Goal: Information Seeking & Learning: Check status

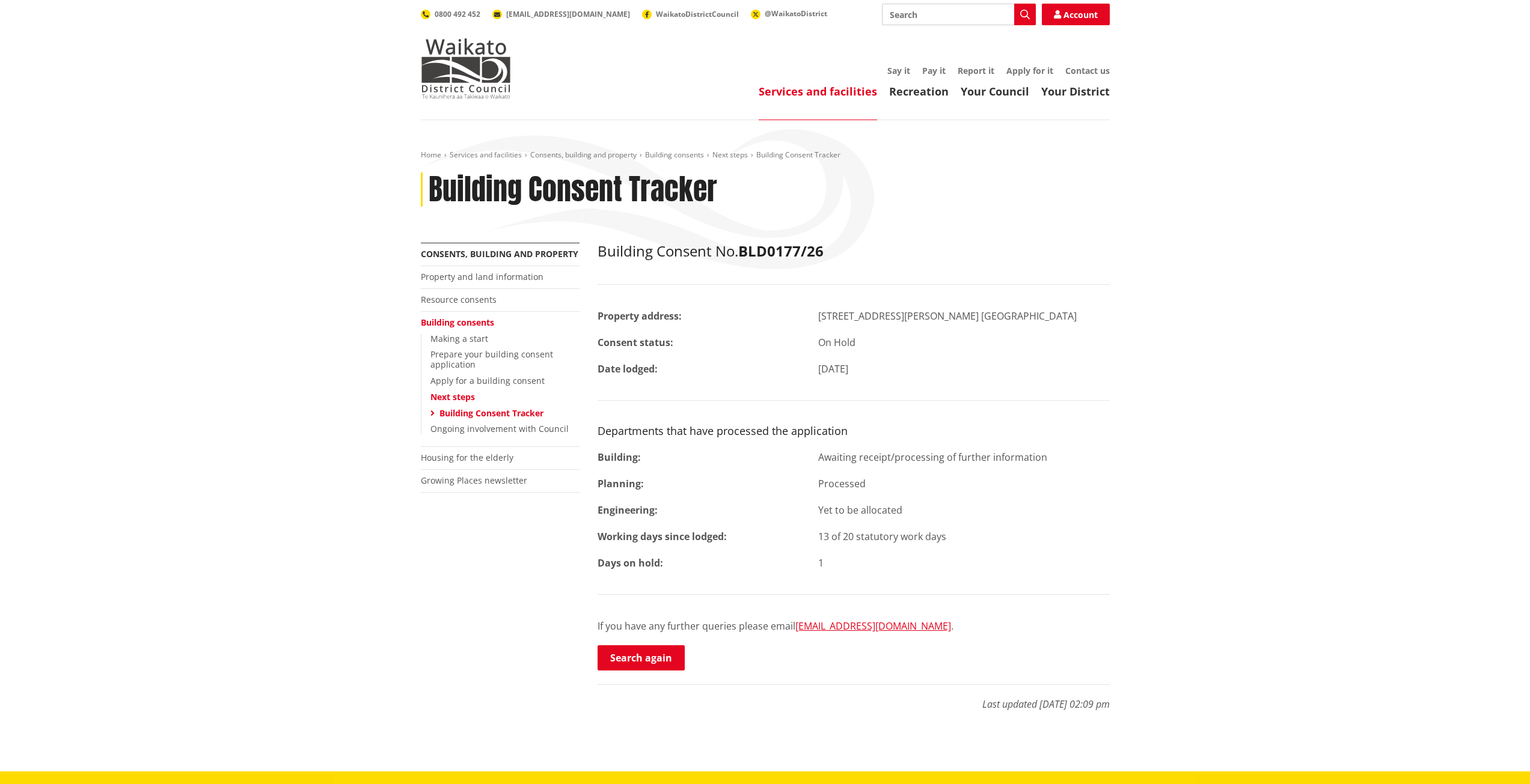
scroll to position [120, 0]
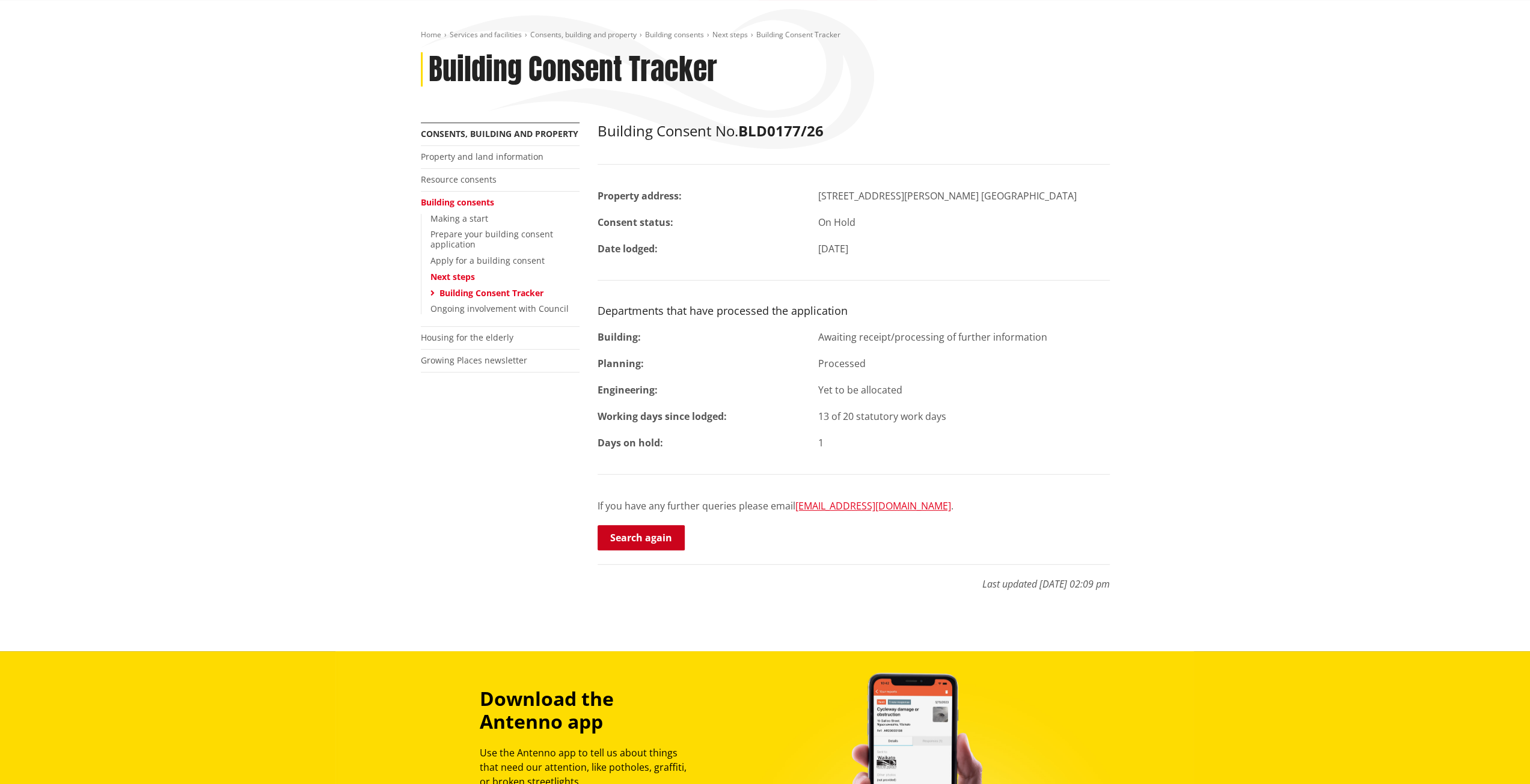
click at [649, 541] on link "Search again" at bounding box center [641, 538] width 87 height 26
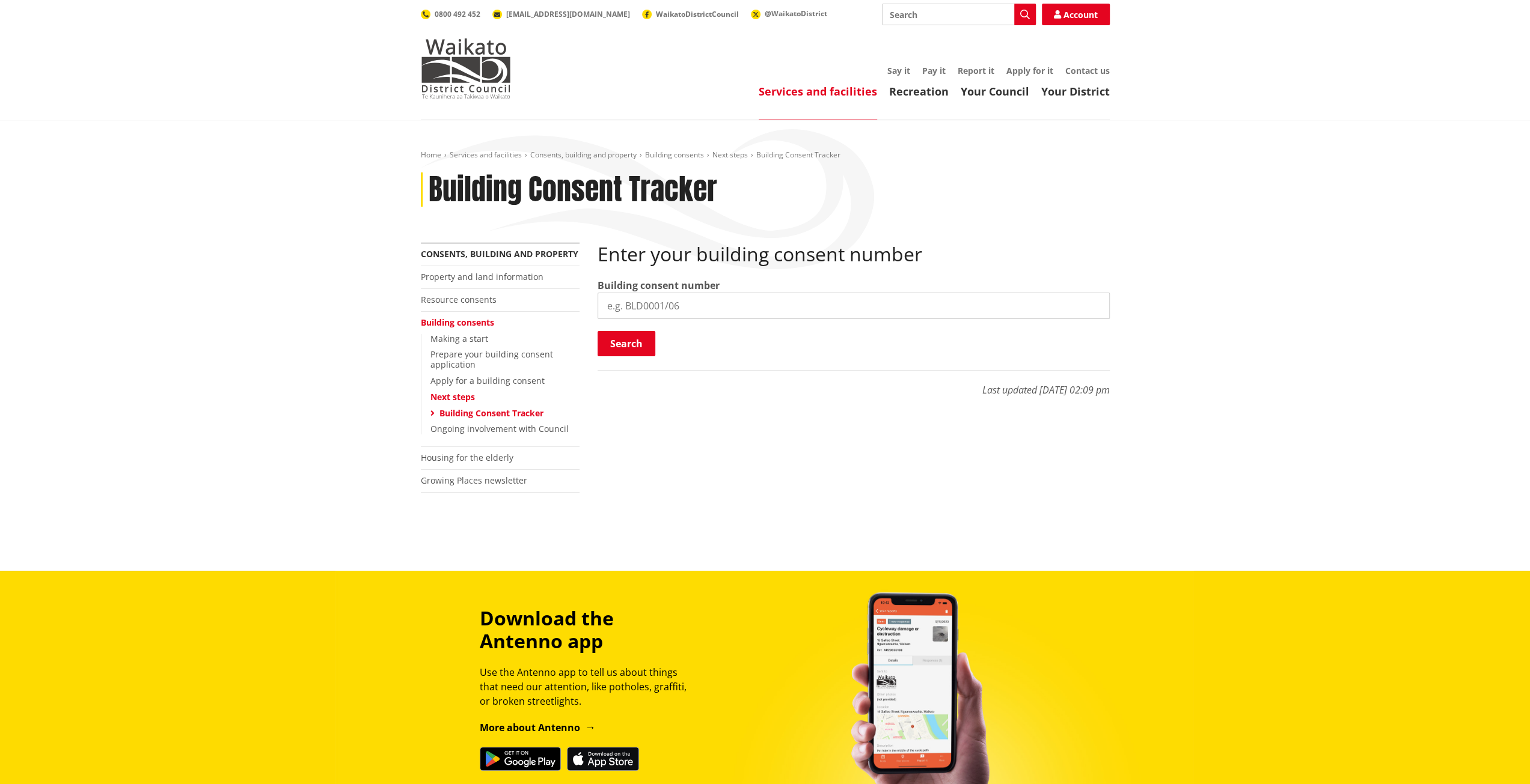
click at [680, 303] on input "search" at bounding box center [854, 305] width 512 height 26
paste input "BLD1325/25"
type input "BLD1325/25"
click at [634, 338] on button "Search" at bounding box center [626, 344] width 58 height 26
